Goal: Information Seeking & Learning: Learn about a topic

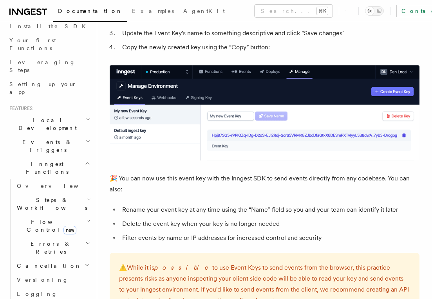
scroll to position [132, 0]
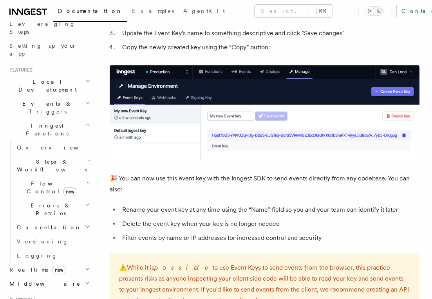
click at [40, 180] on span "Flow Control new" at bounding box center [50, 188] width 72 height 16
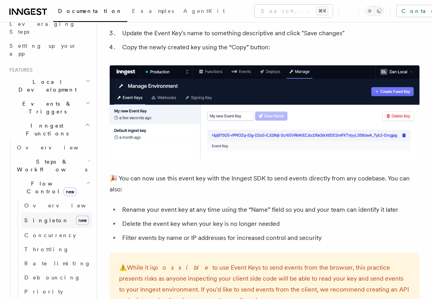
click at [46, 217] on span "Singleton" at bounding box center [46, 220] width 45 height 6
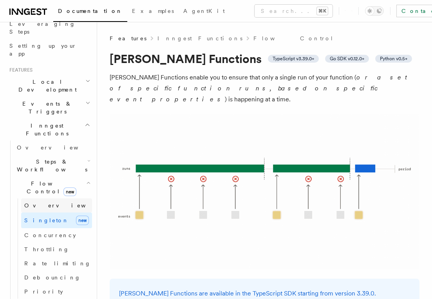
click at [54, 199] on link "Overview" at bounding box center [56, 206] width 71 height 14
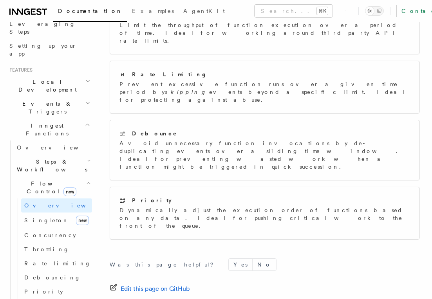
scroll to position [212, 0]
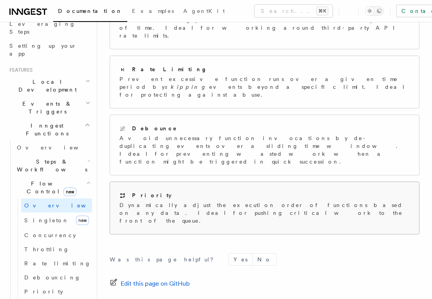
click at [133, 201] on p "Dynamically adjust the execution order of functions based on any data. Ideal fo…" at bounding box center [265, 213] width 290 height 24
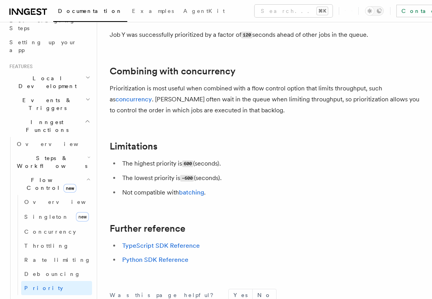
scroll to position [174, 0]
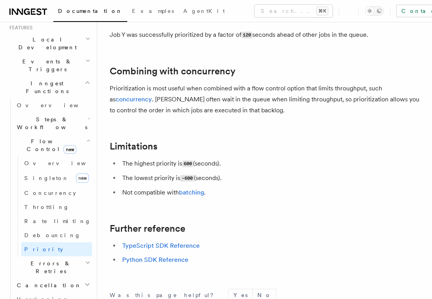
click at [75, 112] on h2 "Steps & Workflows" at bounding box center [53, 123] width 78 height 22
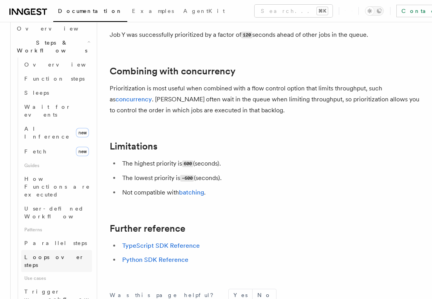
scroll to position [289, 0]
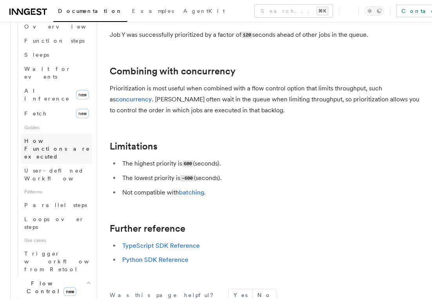
click at [53, 138] on span "How Functions are executed" at bounding box center [57, 149] width 66 height 22
